Goal: Transaction & Acquisition: Purchase product/service

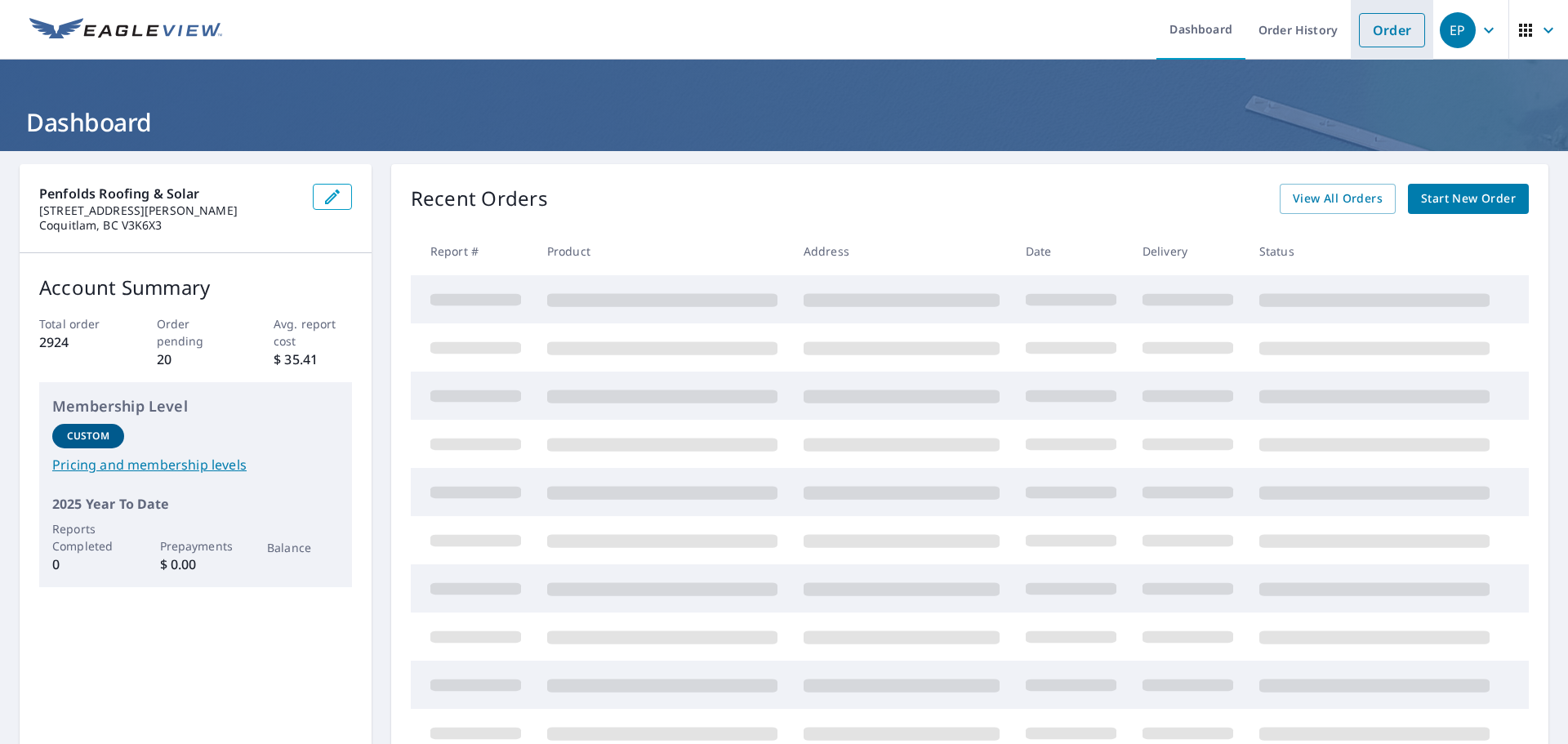
click at [1401, 30] on link "Order" at bounding box center [1392, 30] width 66 height 34
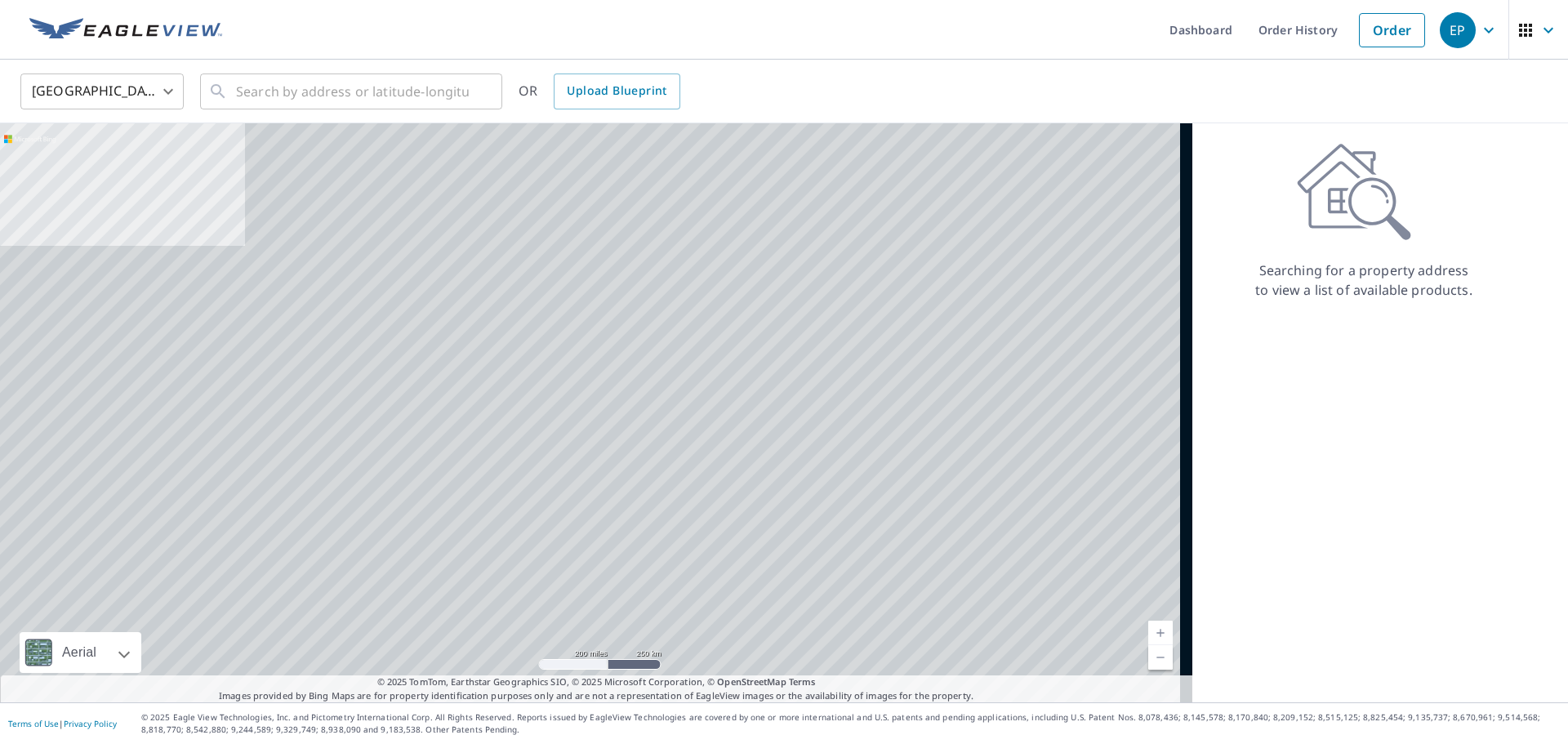
click at [148, 77] on body "EP EP Dashboard Order History Order EP United States US ​ ​ OR Upload Blueprint…" at bounding box center [784, 372] width 1568 height 744
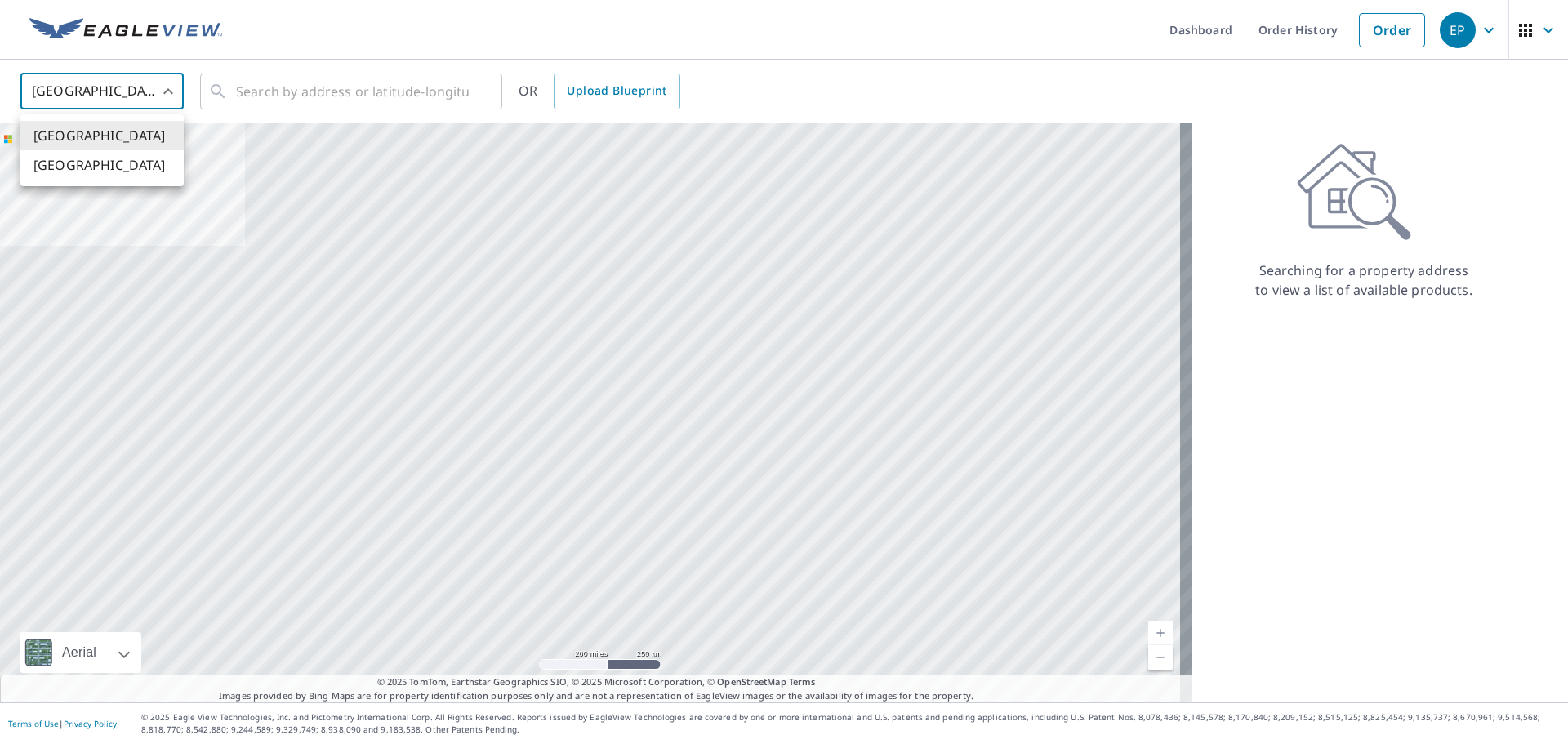
click at [130, 165] on li "[GEOGRAPHIC_DATA]" at bounding box center [102, 164] width 163 height 29
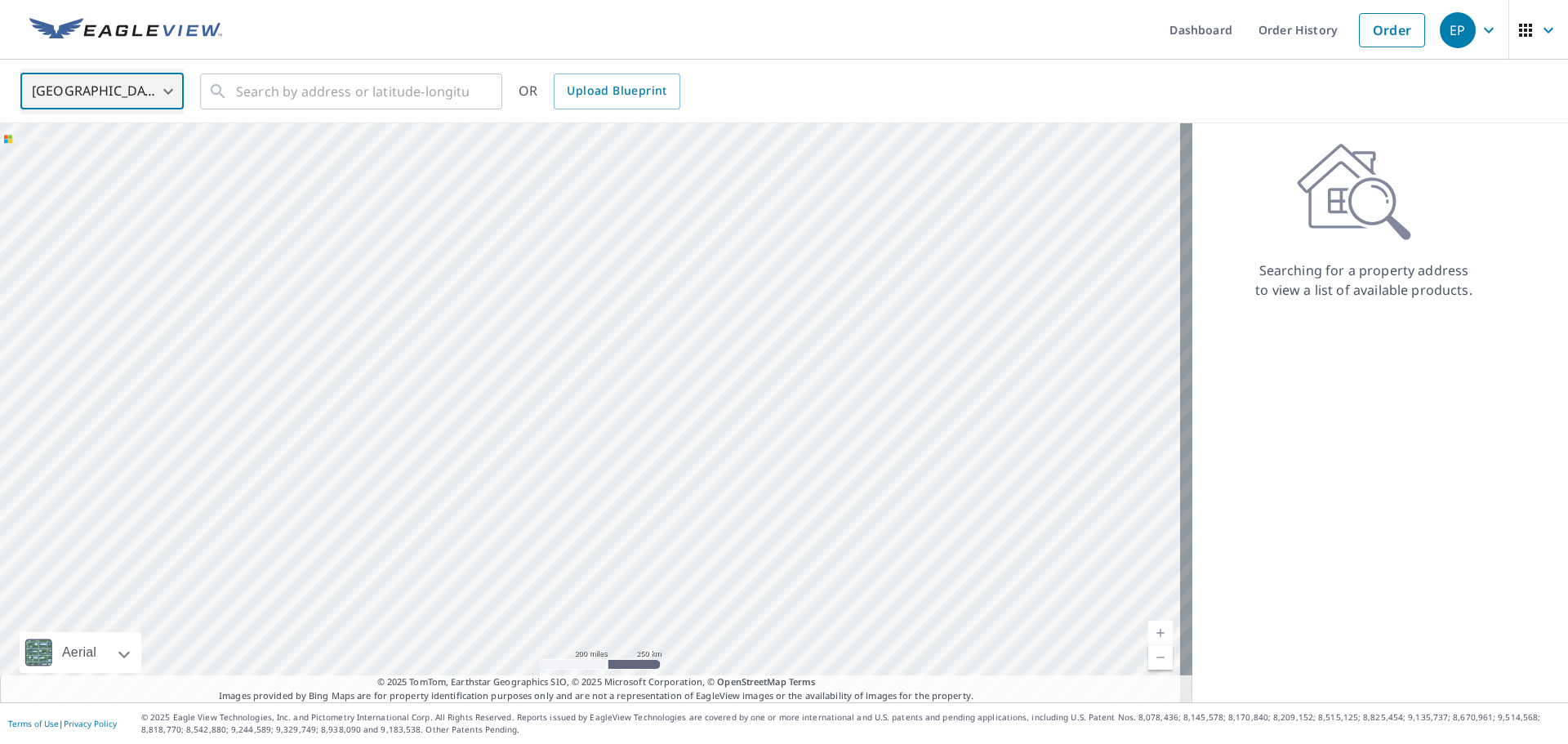
type input "CA"
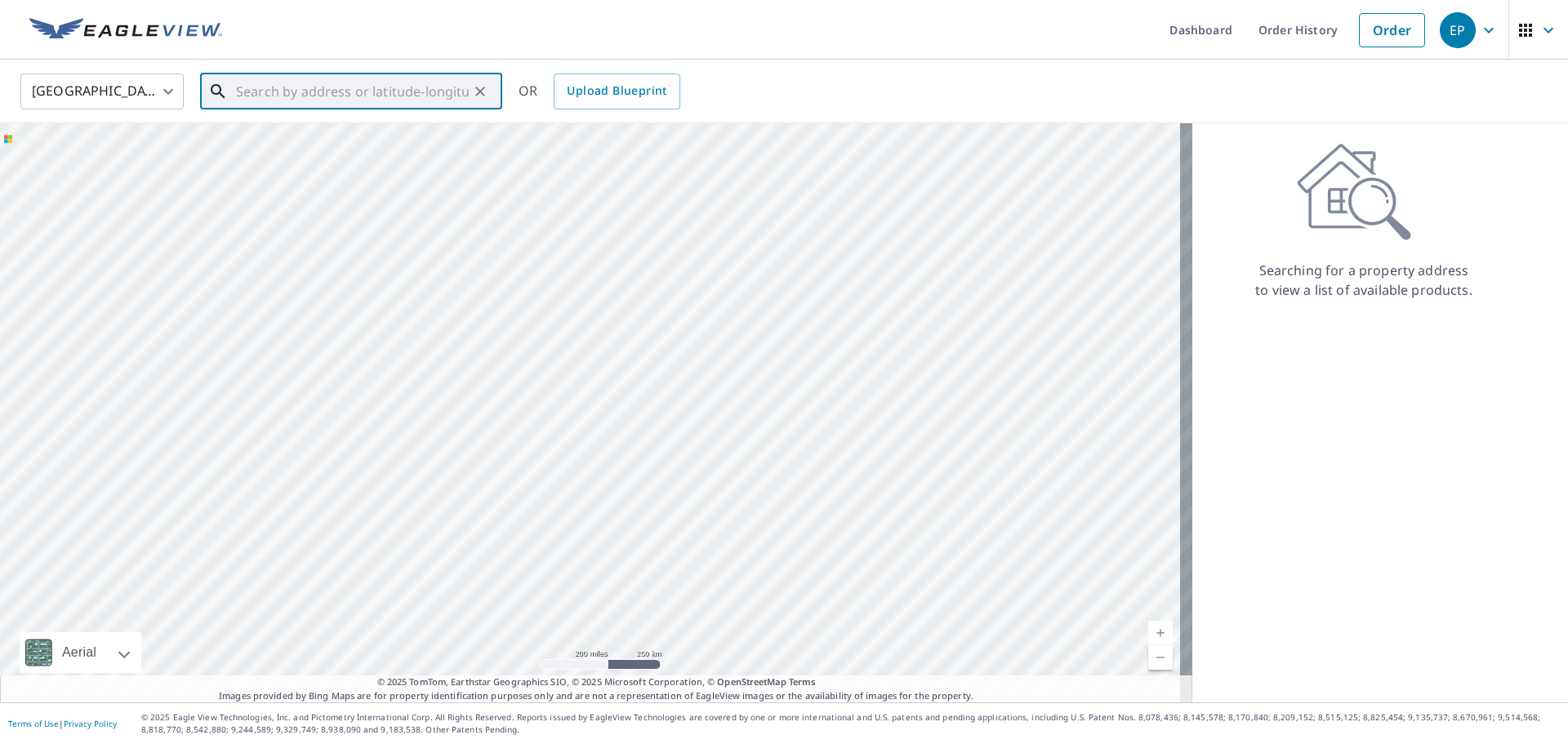
click at [289, 92] on input "text" at bounding box center [352, 91] width 233 height 45
paste input "[STREET_ADDRESS]"
drag, startPoint x: 465, startPoint y: 97, endPoint x: 402, endPoint y: 100, distance: 63.1
click at [402, 100] on input "[STREET_ADDRESS]" at bounding box center [352, 91] width 233 height 45
click at [390, 147] on span "[STREET_ADDRESS]" at bounding box center [361, 138] width 256 height 19
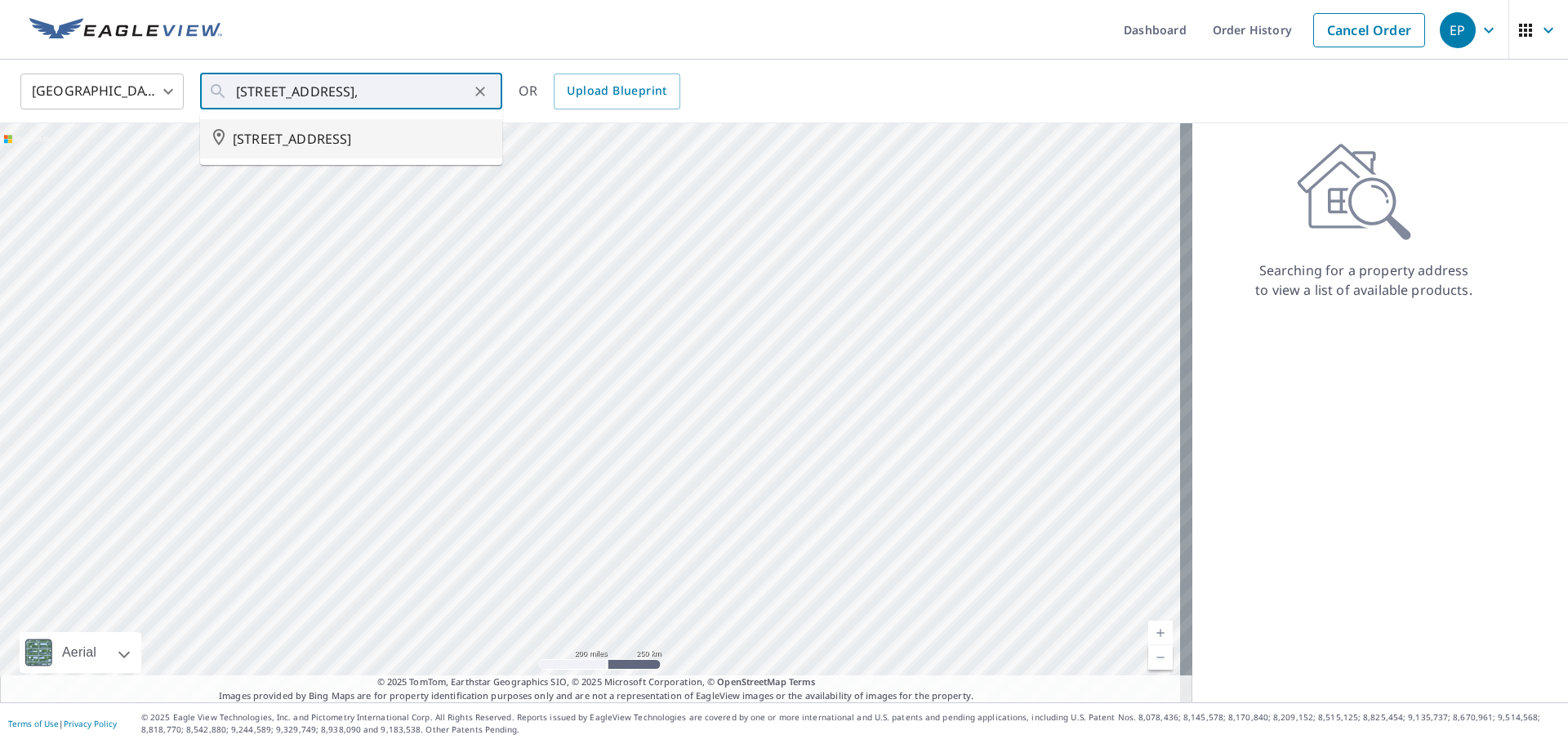
type input "[STREET_ADDRESS]"
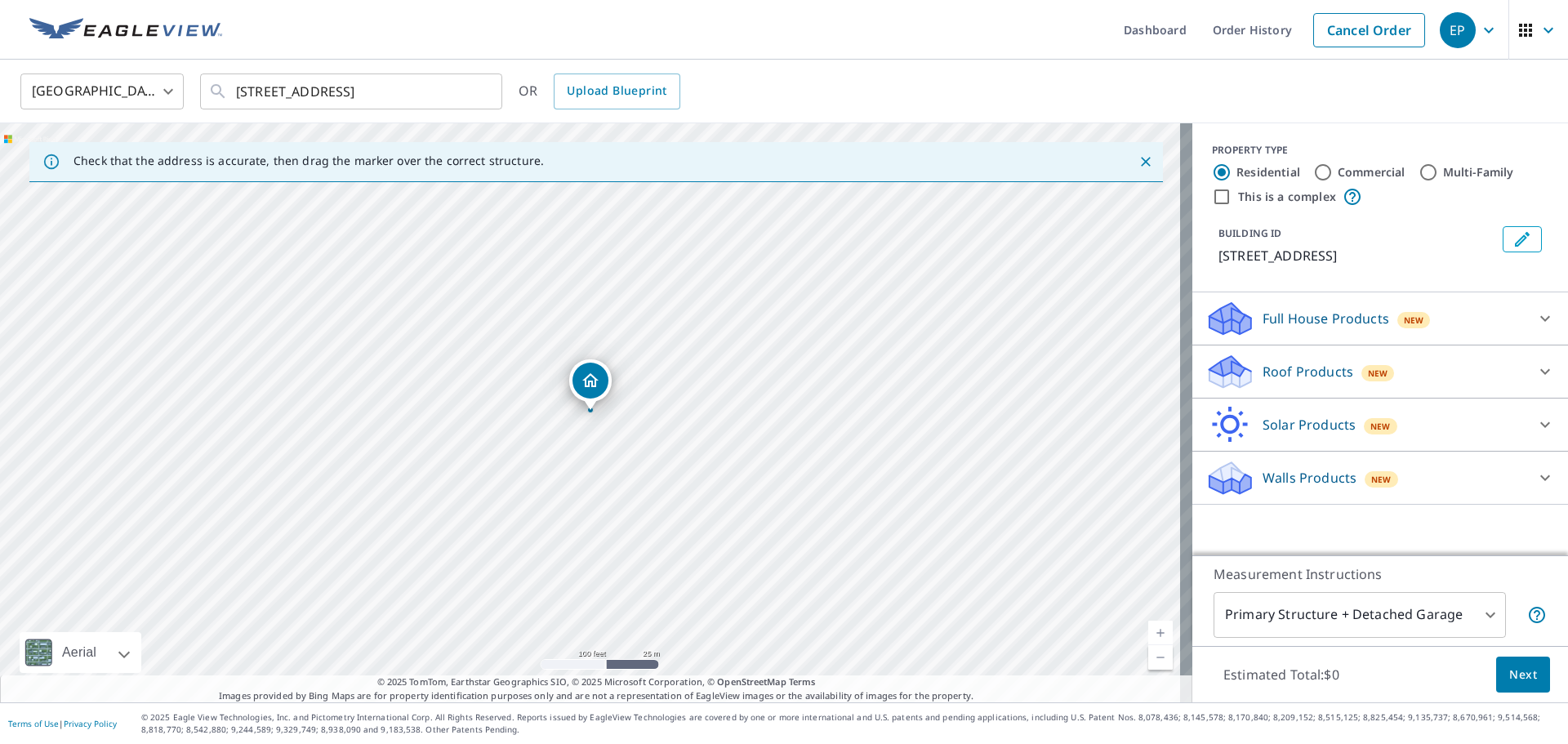
click at [433, 338] on div "[STREET_ADDRESS]" at bounding box center [596, 412] width 1193 height 580
drag, startPoint x: 586, startPoint y: 377, endPoint x: 577, endPoint y: 376, distance: 9.1
click at [1479, 371] on div "Roof Products New" at bounding box center [1365, 372] width 320 height 39
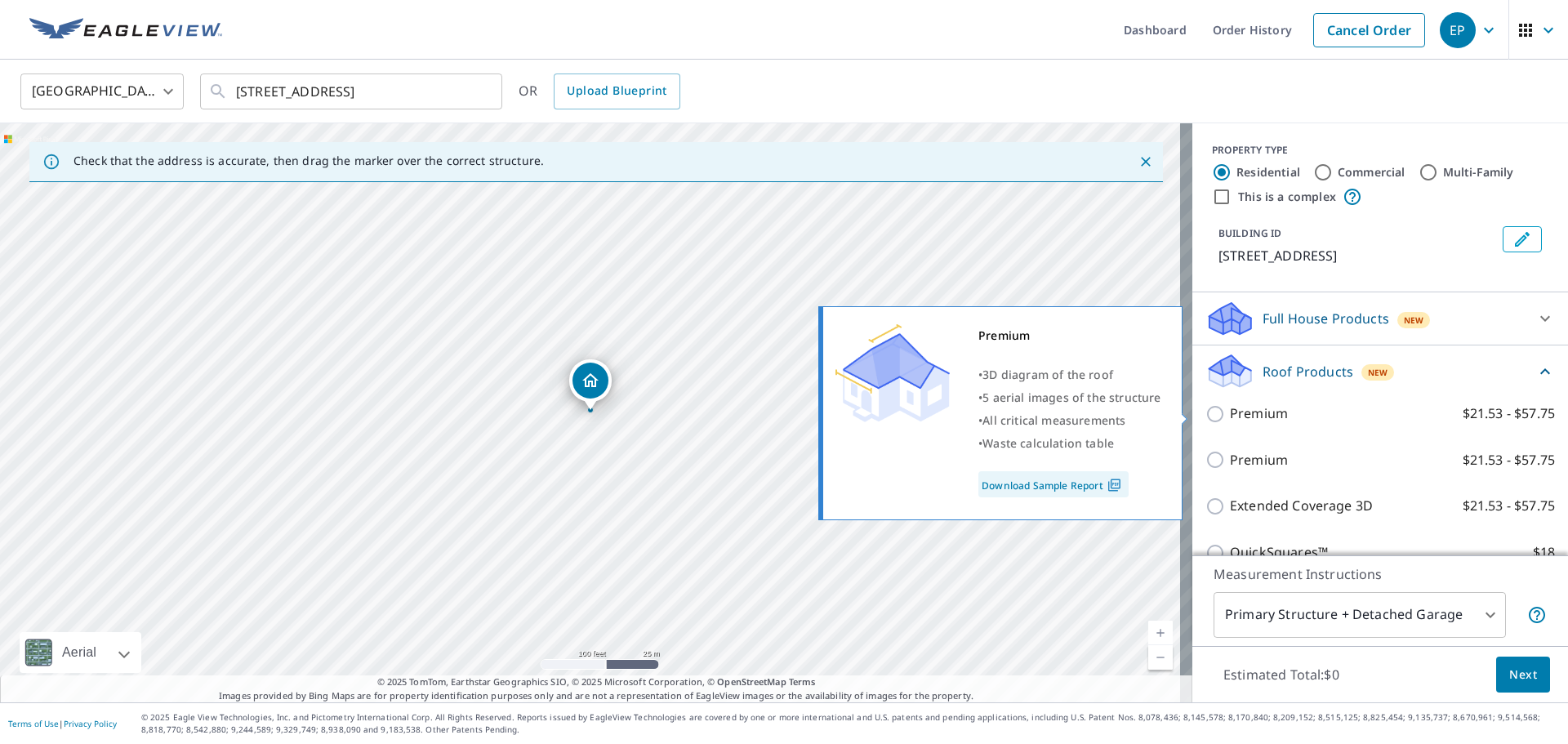
click at [1331, 422] on label "Premium $21.53 - $57.75" at bounding box center [1393, 413] width 325 height 20
click at [1230, 422] on input "Premium $21.53 - $57.75" at bounding box center [1217, 414] width 24 height 19
checkbox input "true"
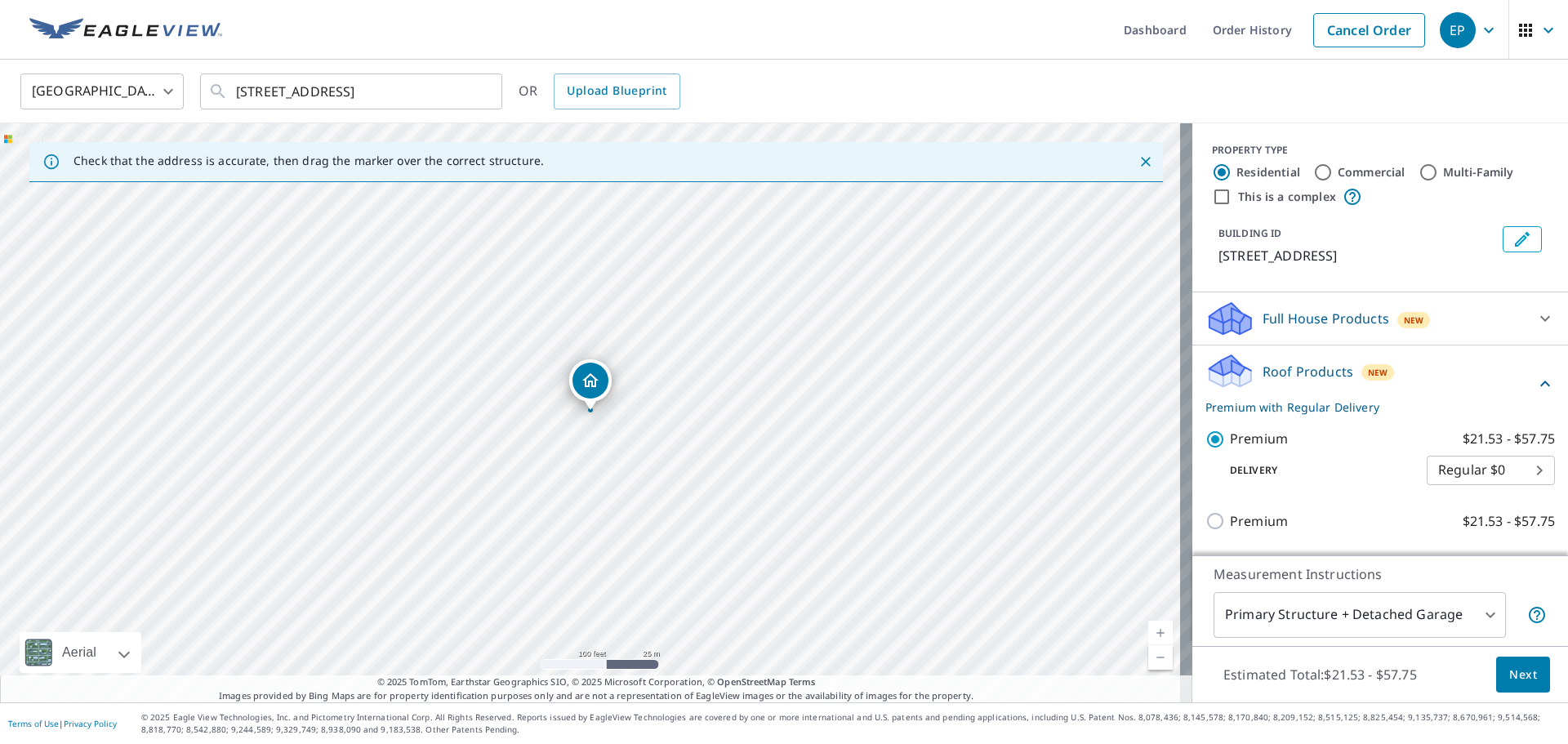
scroll to position [287, 0]
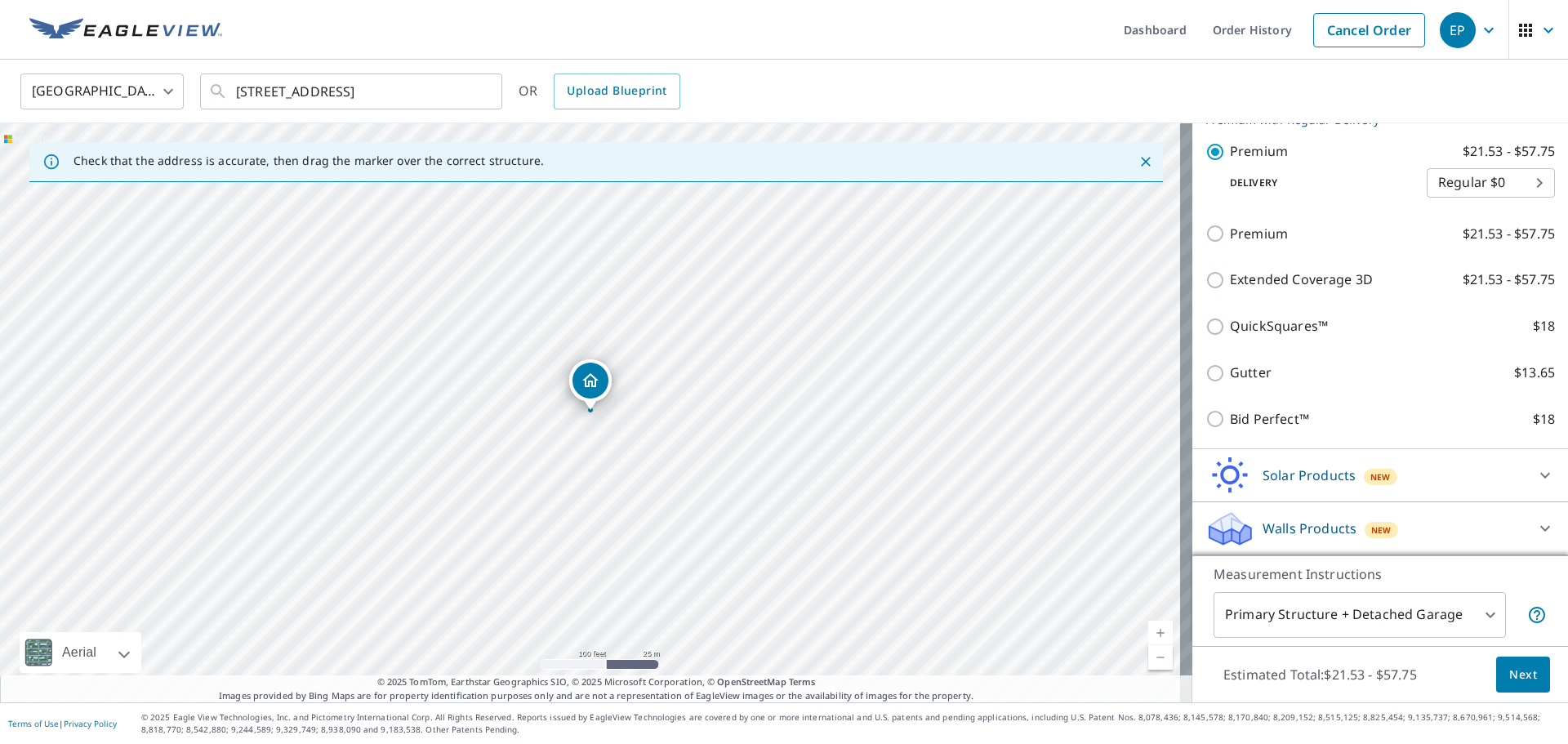
click at [1509, 671] on span "Next" at bounding box center [1523, 674] width 28 height 20
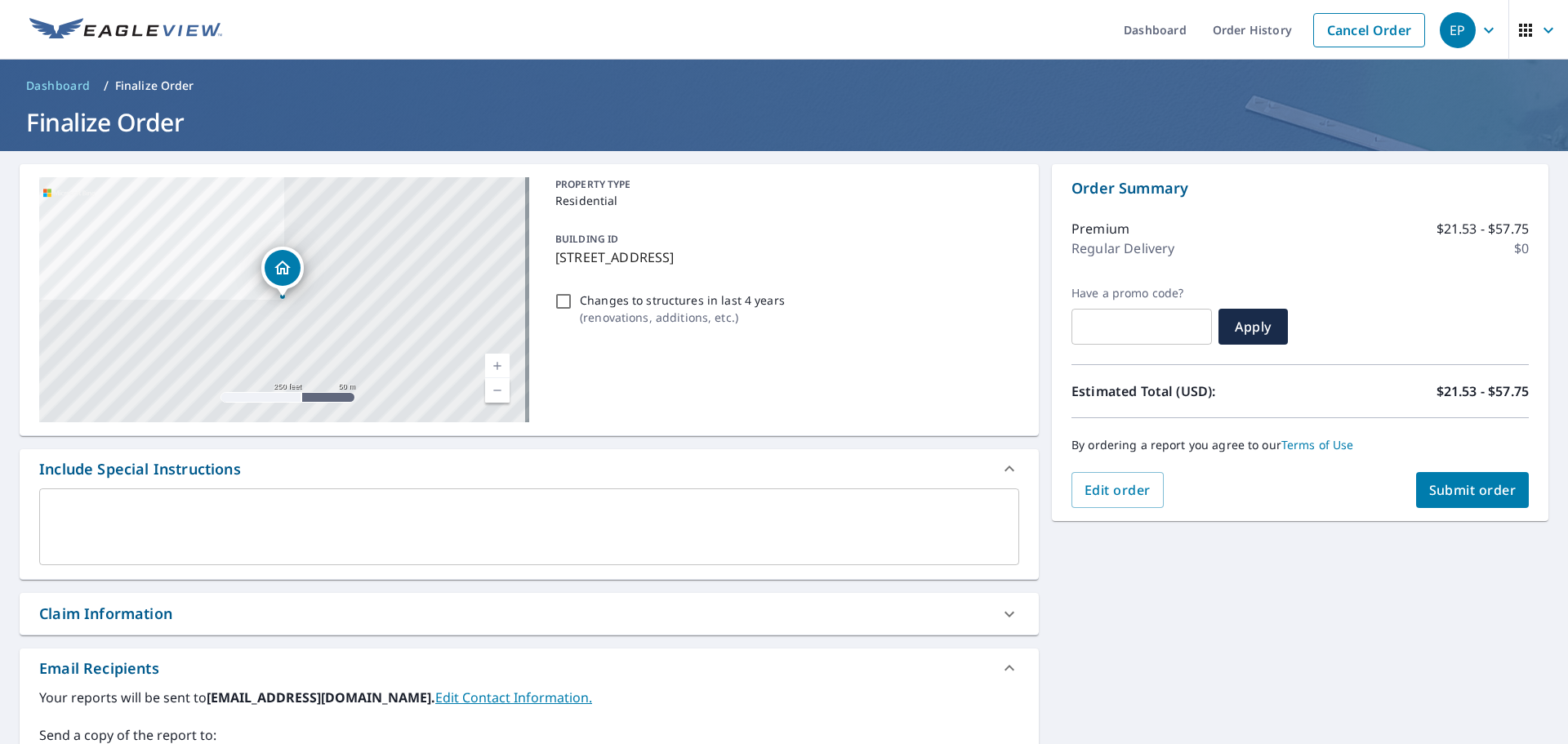
scroll to position [303, 0]
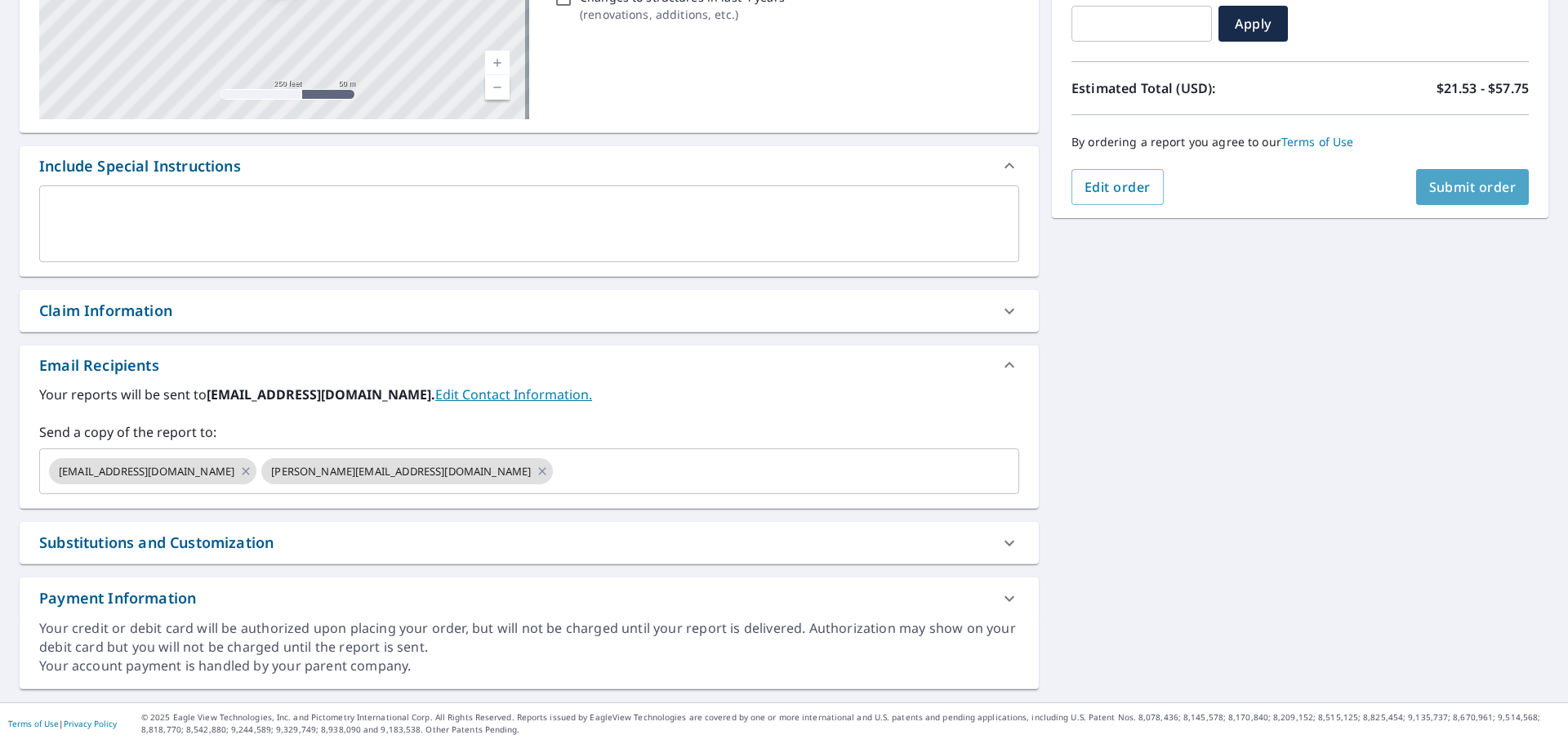
click at [1451, 193] on span "Submit order" at bounding box center [1473, 187] width 87 height 18
checkbox input "true"
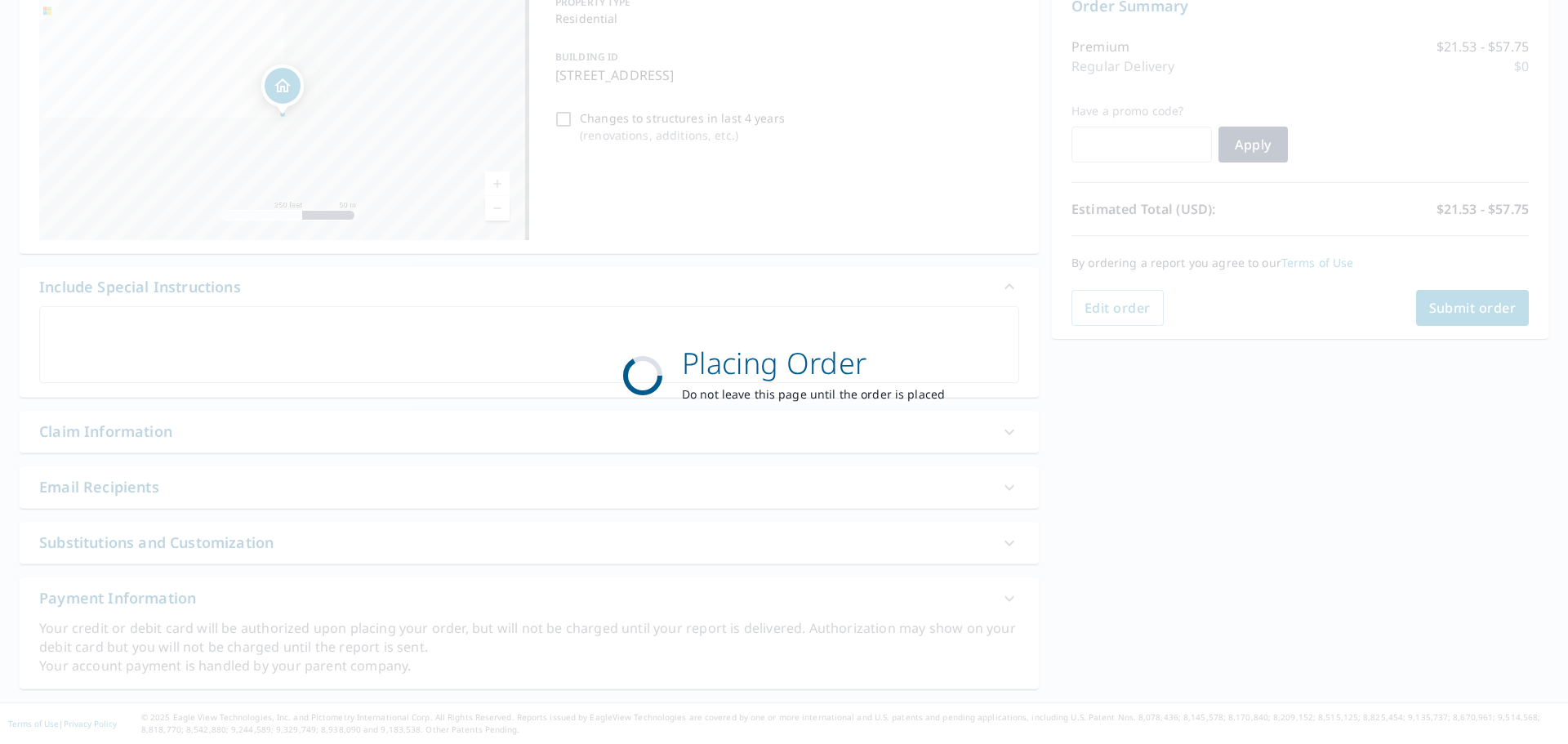
scroll to position [182, 0]
